Goal: Obtain resource: Obtain resource

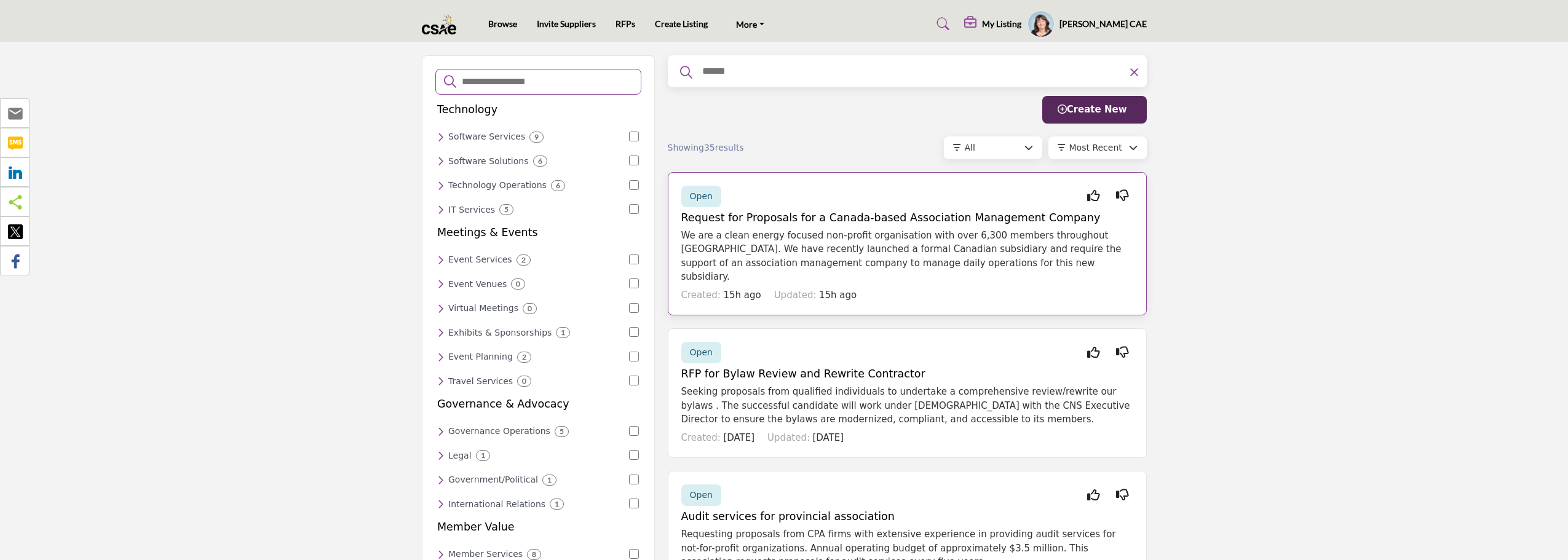
click at [933, 224] on h5 "Request for Proposals for a Canada-based Association Management Company" at bounding box center [907, 218] width 452 height 13
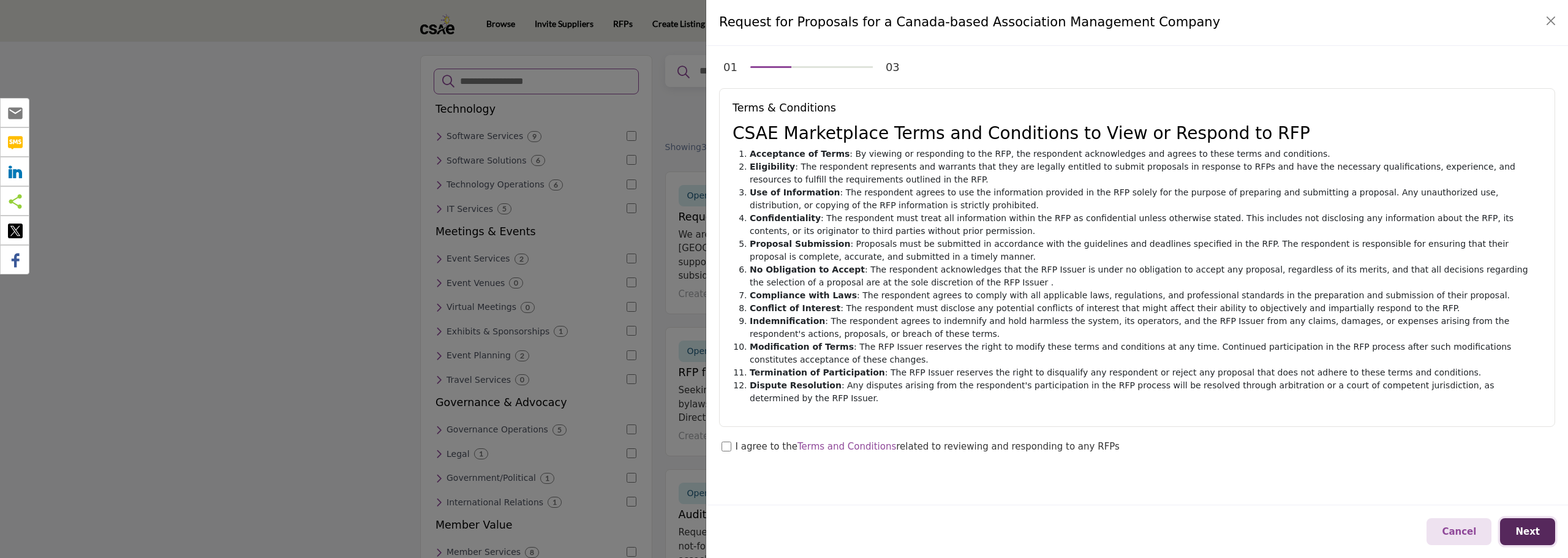
click at [1542, 527] on button "Next" at bounding box center [1528, 532] width 55 height 28
click at [731, 440] on div "I agree to the Terms and Conditions related to reviewing and responding to any …" at bounding box center [1139, 448] width 834 height 16
click at [1533, 532] on span "Next" at bounding box center [1528, 532] width 25 height 11
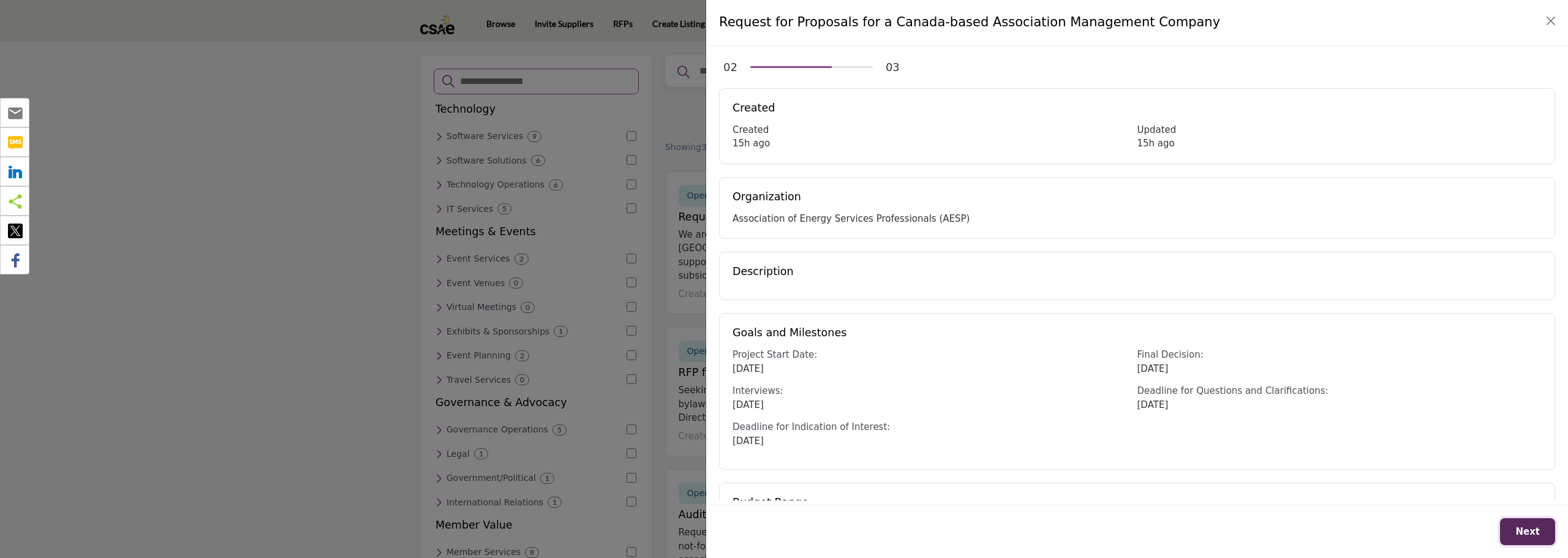
click at [1535, 532] on span "Next" at bounding box center [1528, 532] width 25 height 11
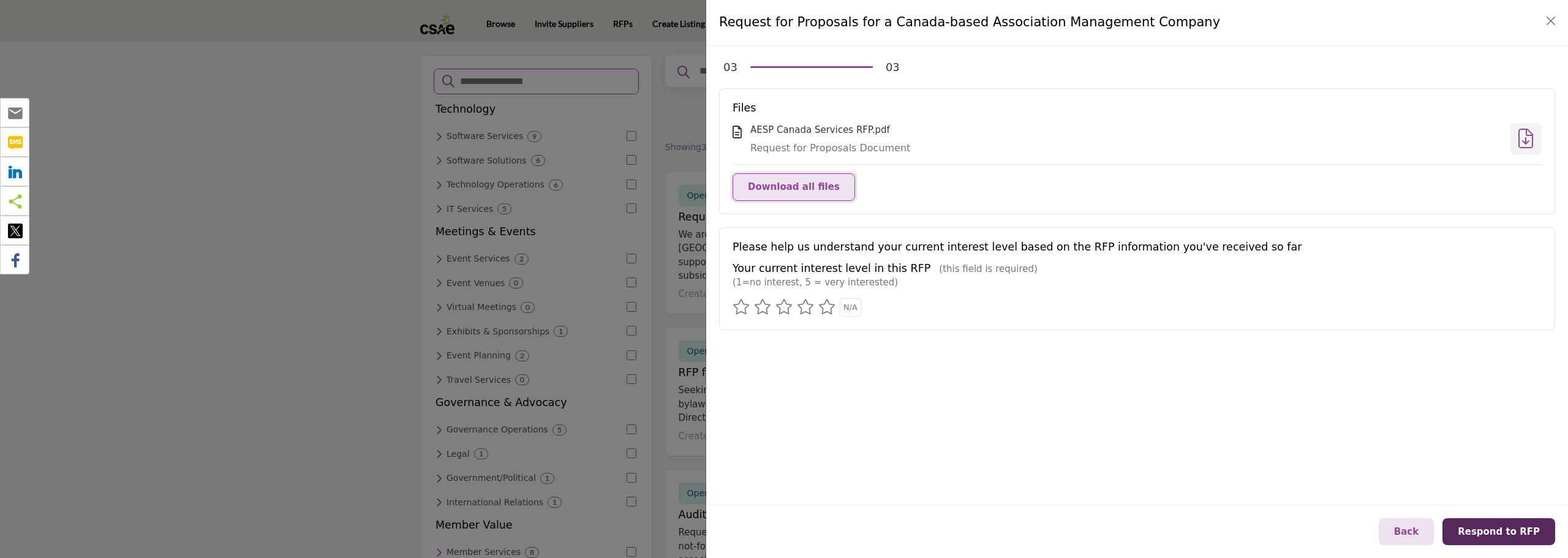
click at [782, 196] on button "Download all files" at bounding box center [794, 187] width 123 height 28
